Goal: Transaction & Acquisition: Purchase product/service

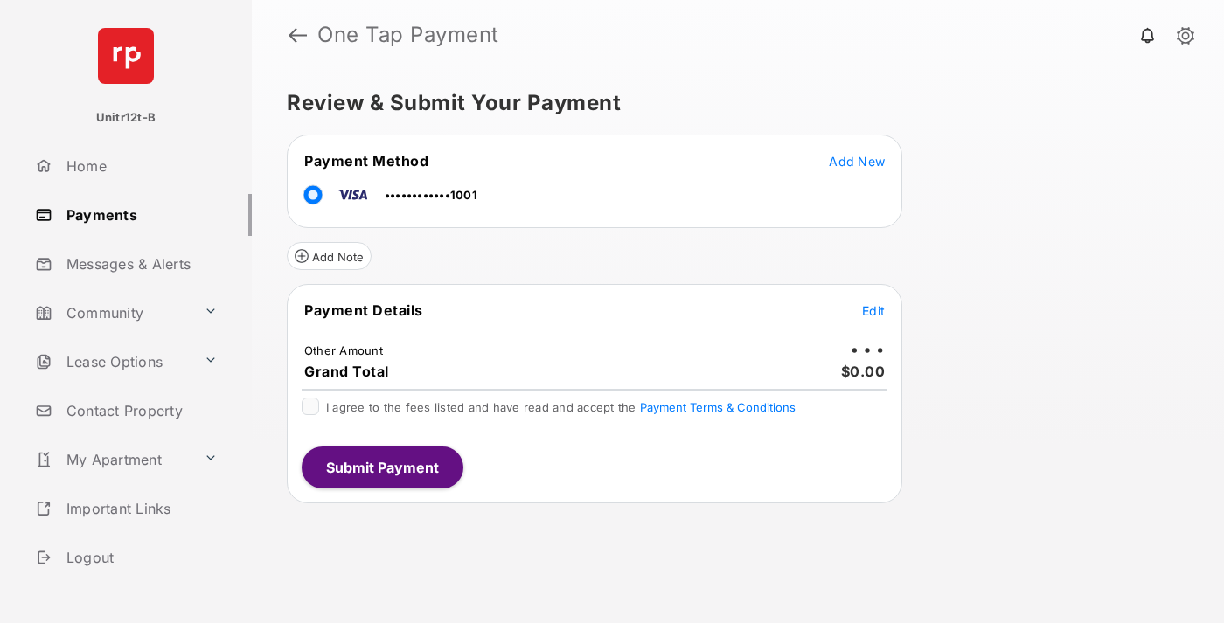
click at [874, 310] on span "Edit" at bounding box center [873, 310] width 23 height 15
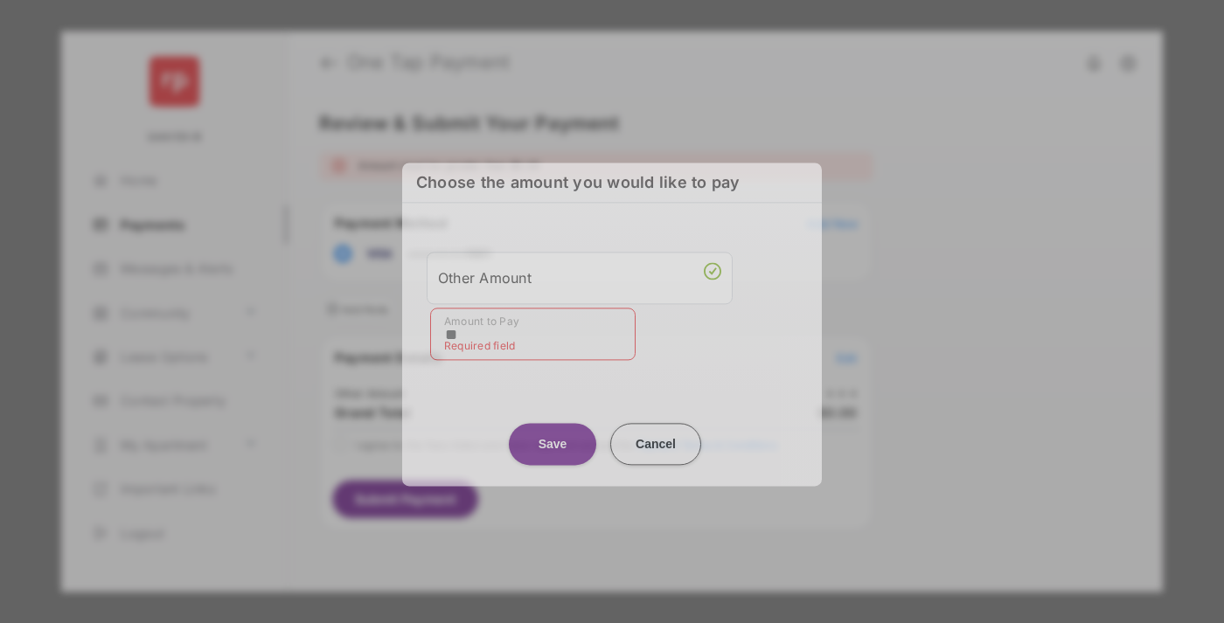
type input "**"
click at [553, 433] on button "Save" at bounding box center [552, 444] width 87 height 42
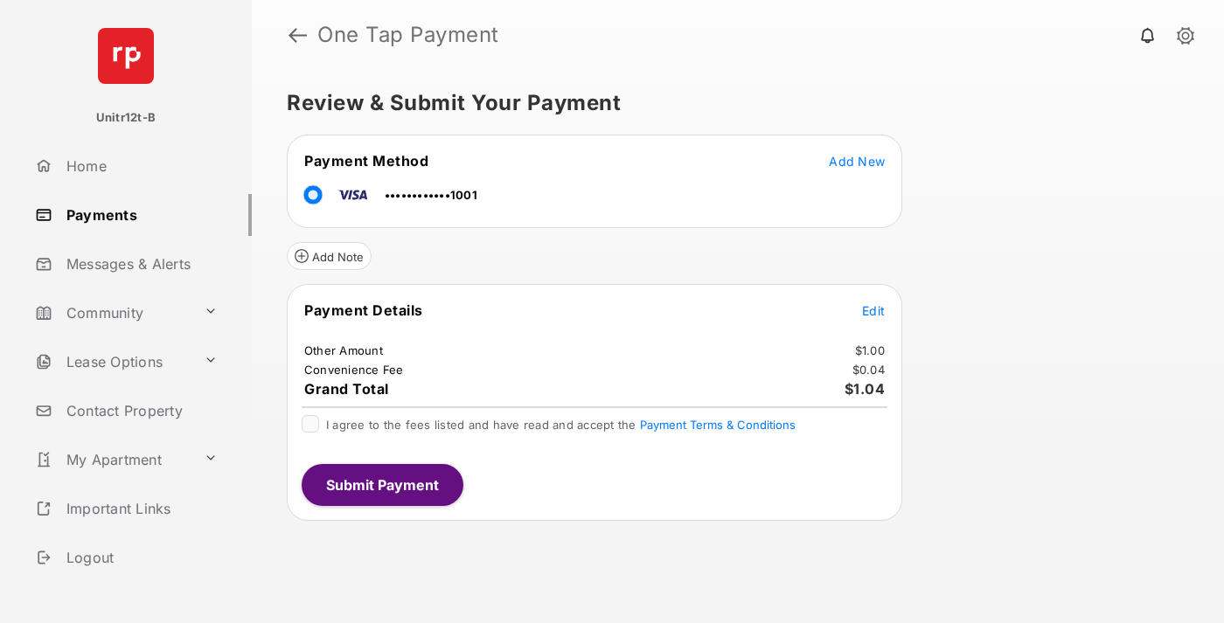
click at [874, 310] on span "Edit" at bounding box center [873, 310] width 23 height 15
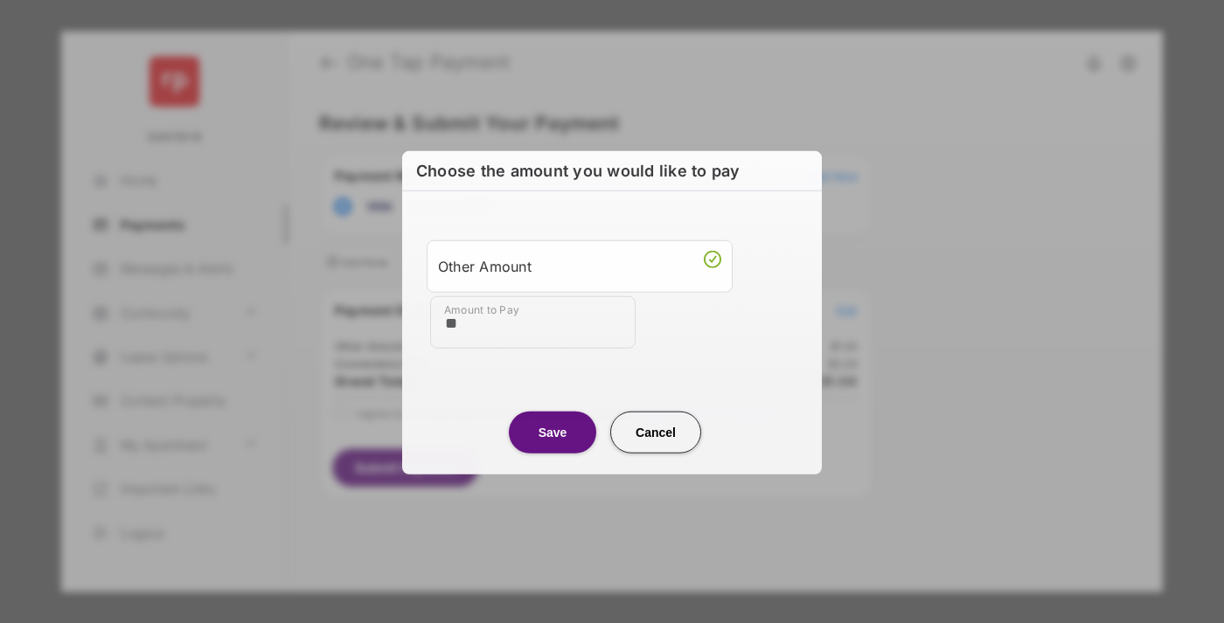
click at [553, 431] on button "Save" at bounding box center [552, 432] width 87 height 42
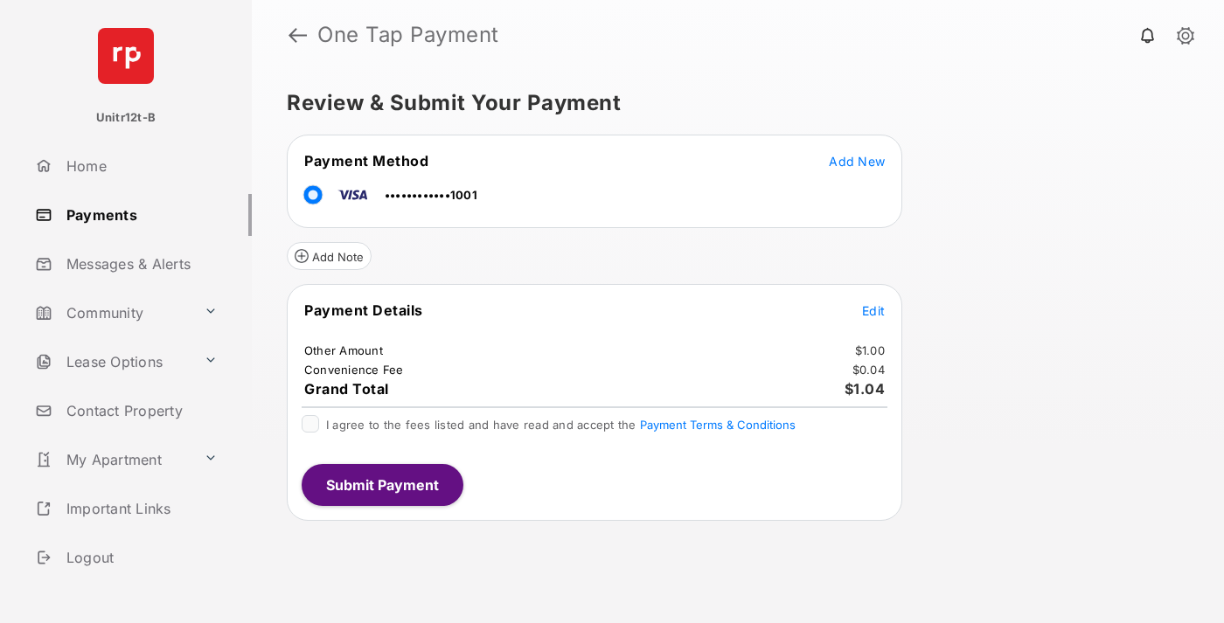
click at [381, 484] on button "Submit Payment" at bounding box center [383, 485] width 162 height 42
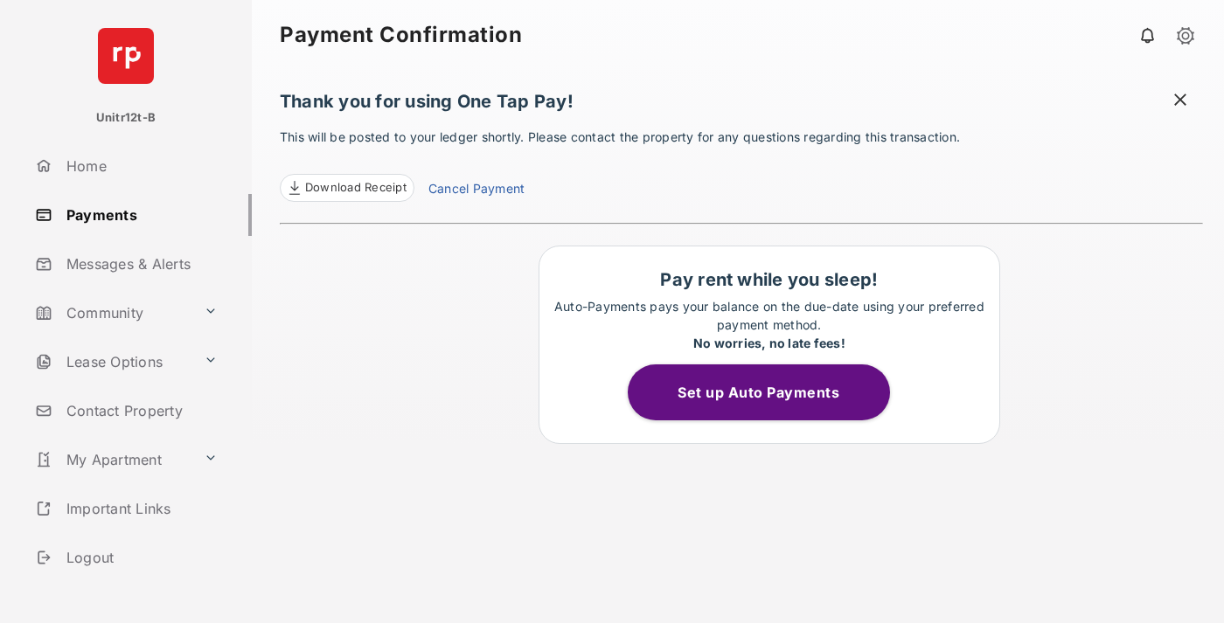
click at [136, 557] on link "Logout" at bounding box center [140, 558] width 224 height 42
